Goal: Book appointment/travel/reservation

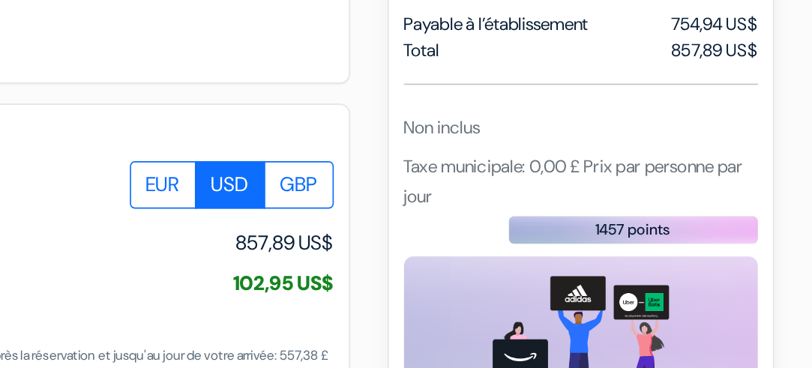
scroll to position [932, 0]
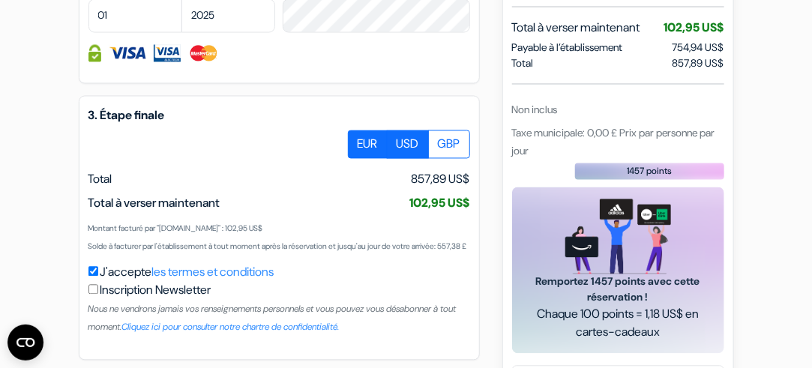
click at [355, 159] on label "EUR" at bounding box center [368, 144] width 40 height 28
click at [355, 140] on input "EUR" at bounding box center [354, 135] width 10 height 10
radio input "true"
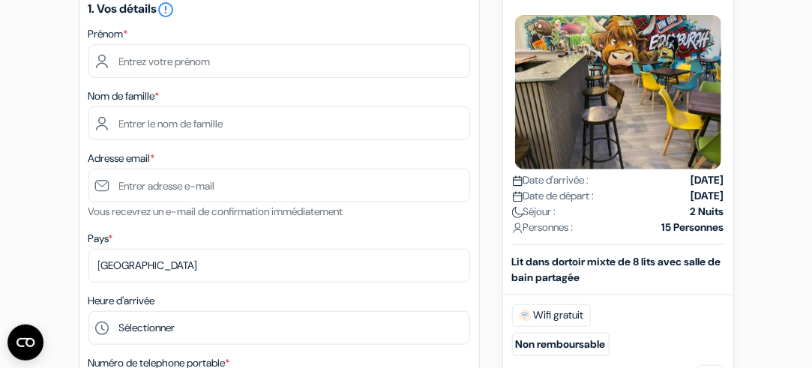
scroll to position [0, 0]
